Goal: Find specific page/section: Find specific page/section

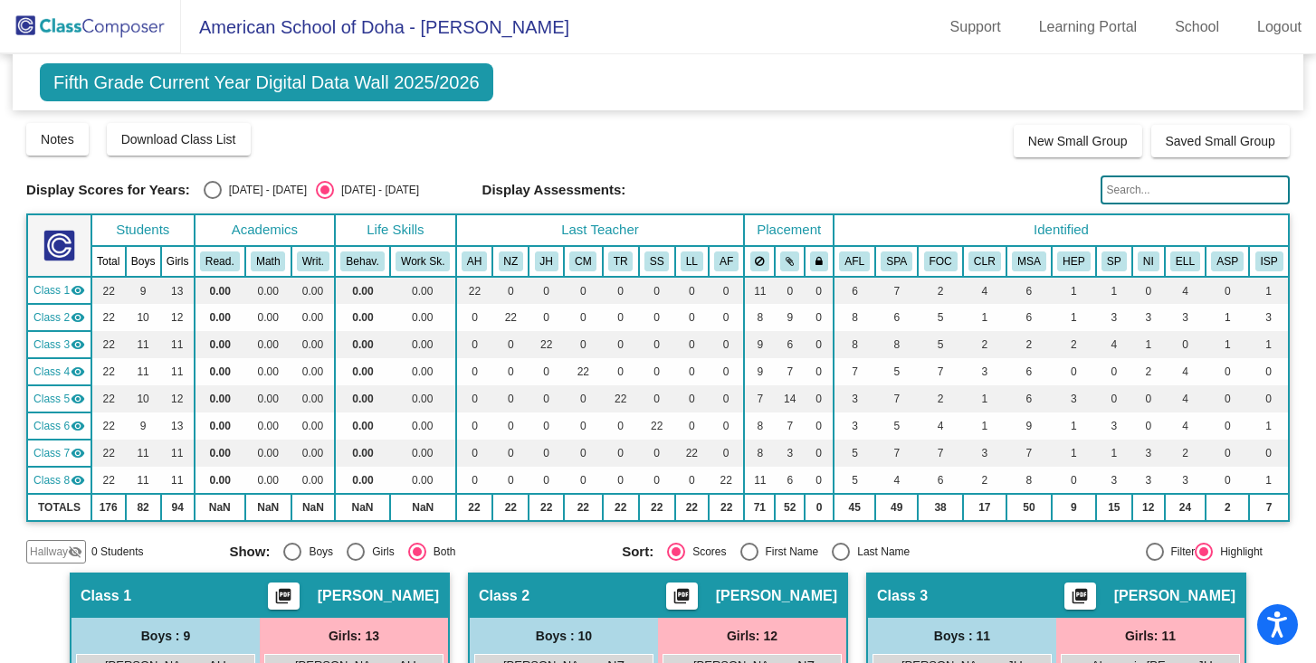
scroll to position [502, 0]
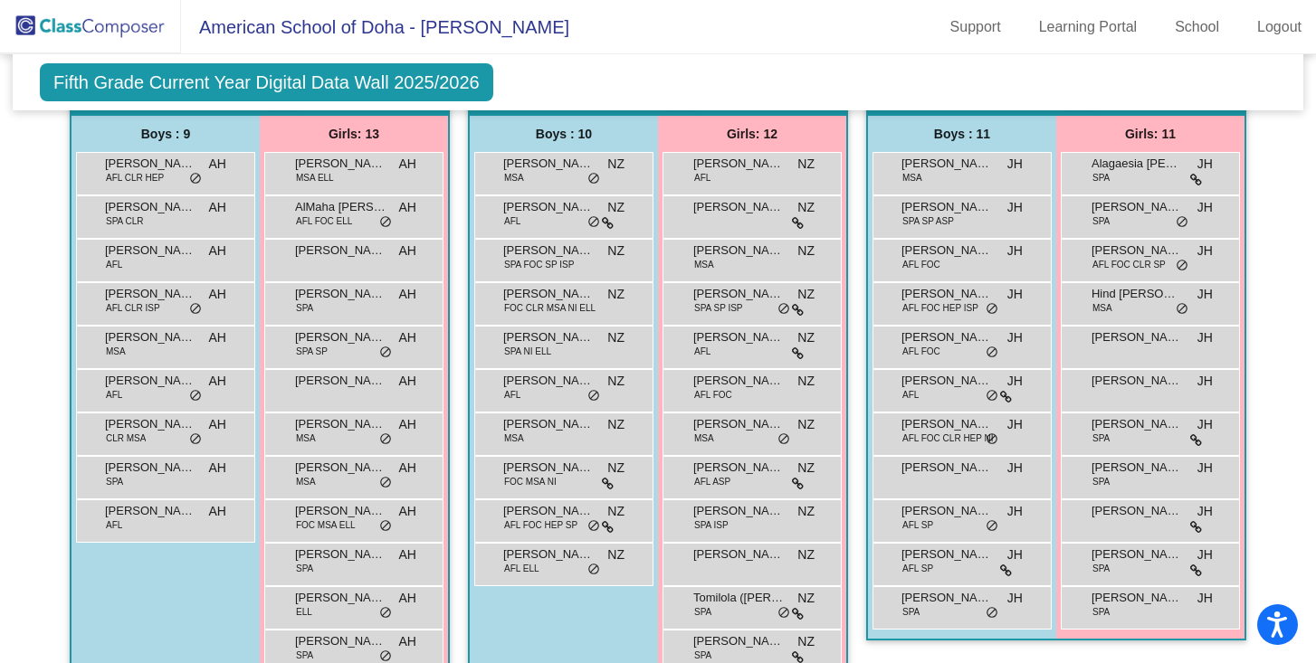
click at [88, 24] on img at bounding box center [90, 26] width 181 height 53
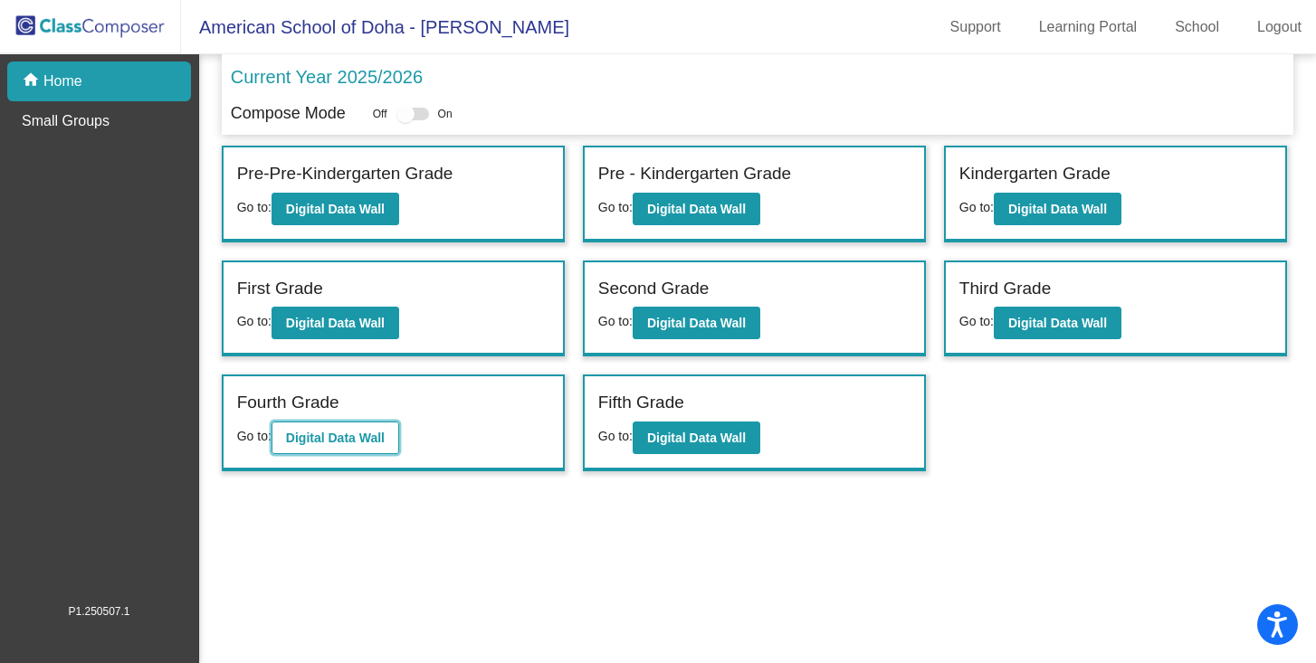
click at [343, 433] on b "Digital Data Wall" at bounding box center [335, 438] width 99 height 14
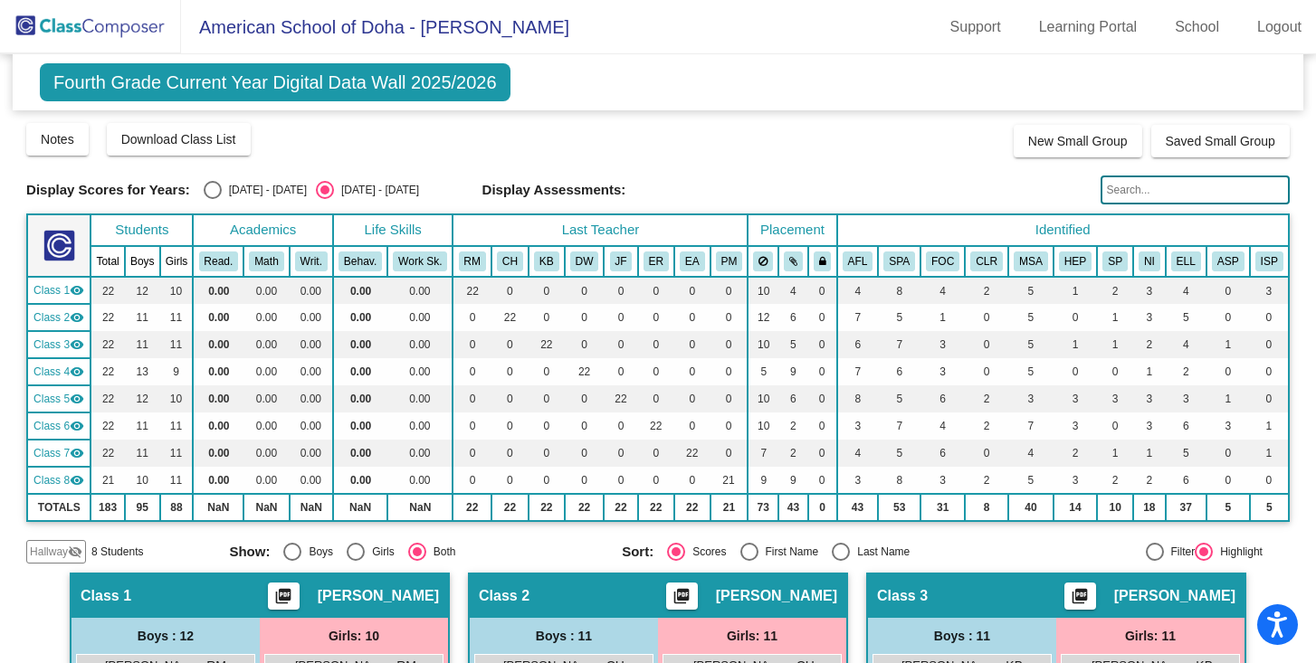
click at [39, 24] on img at bounding box center [90, 26] width 181 height 53
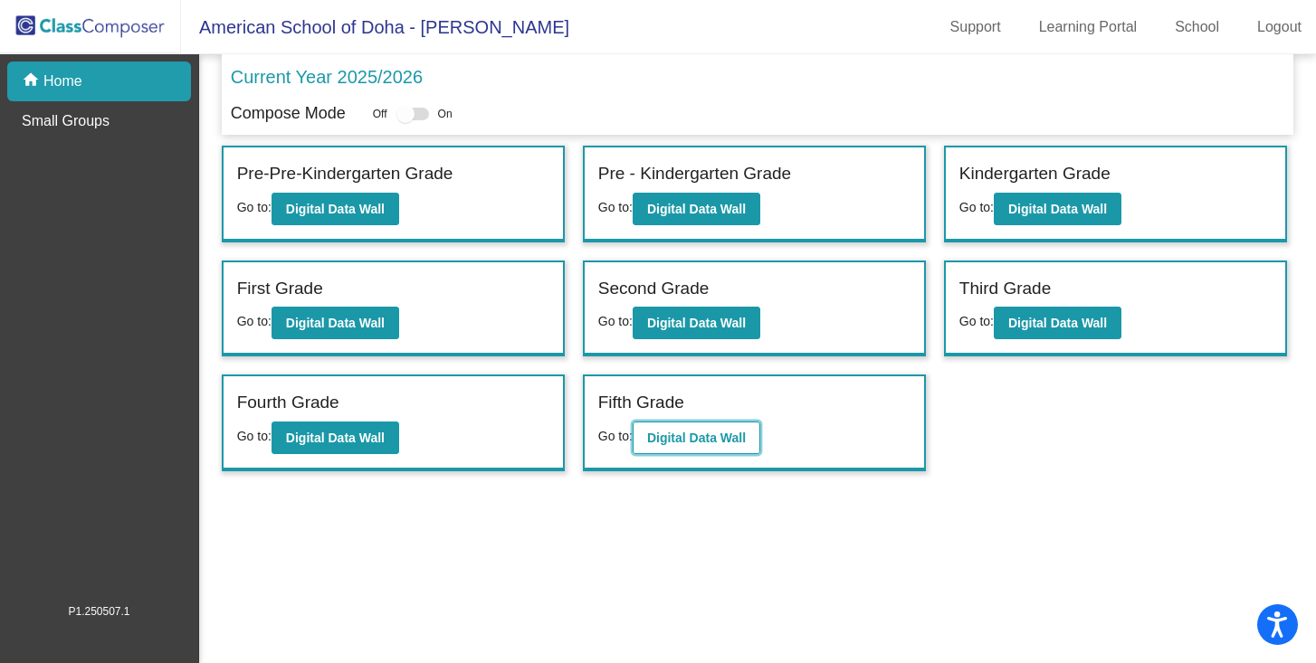
click at [718, 438] on b "Digital Data Wall" at bounding box center [696, 438] width 99 height 14
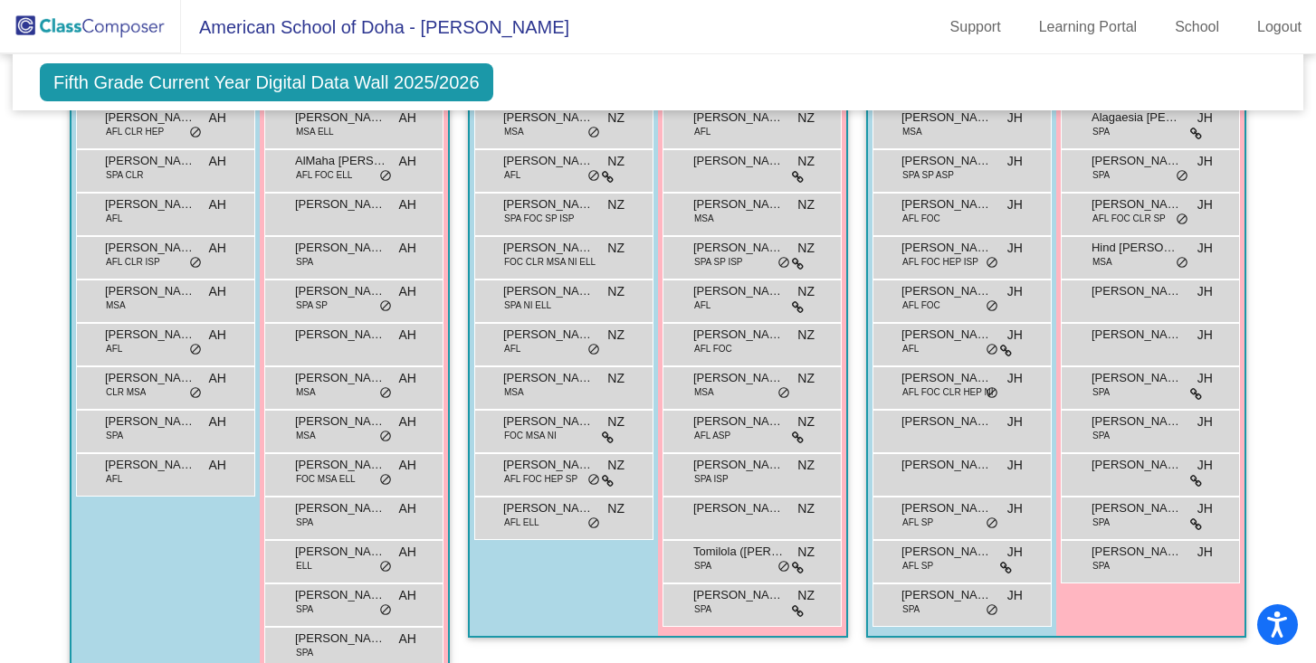
scroll to position [545, 0]
